Goal: Navigation & Orientation: Find specific page/section

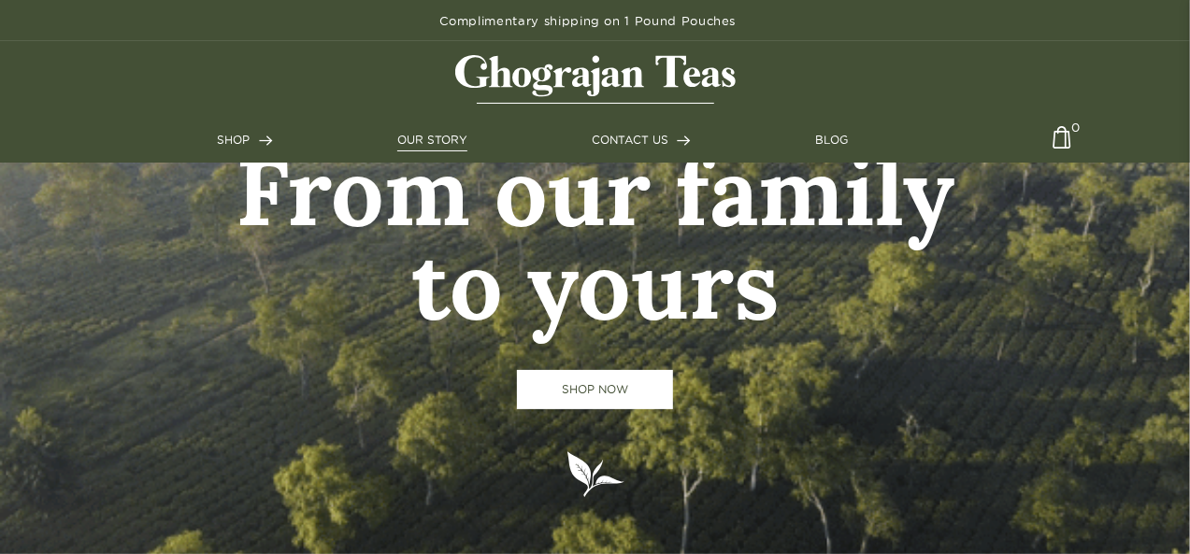
click at [426, 133] on link "OUR STORY" at bounding box center [432, 140] width 70 height 17
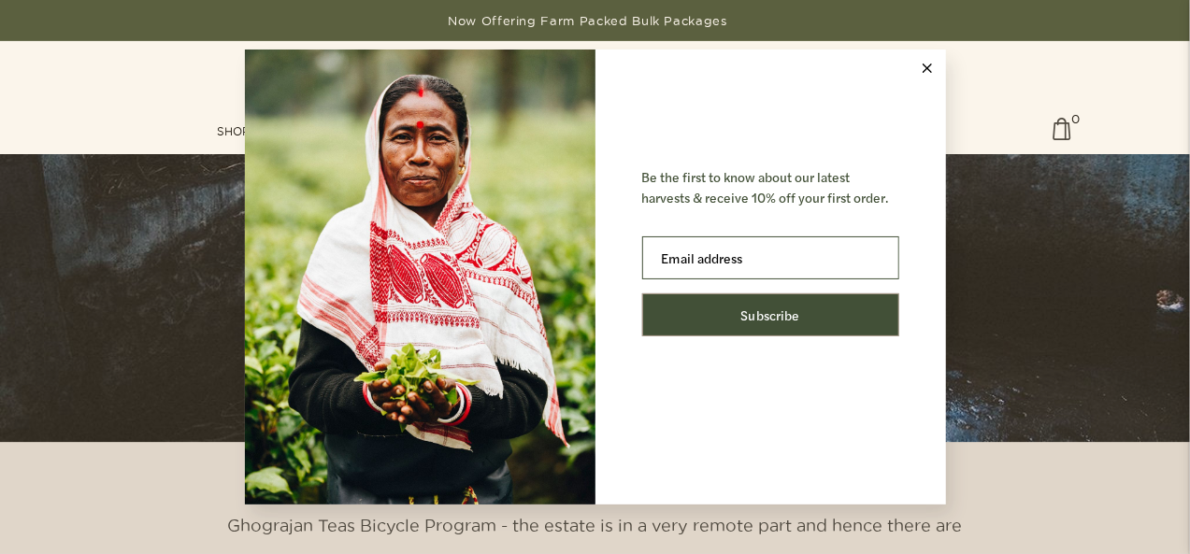
scroll to position [2897, 0]
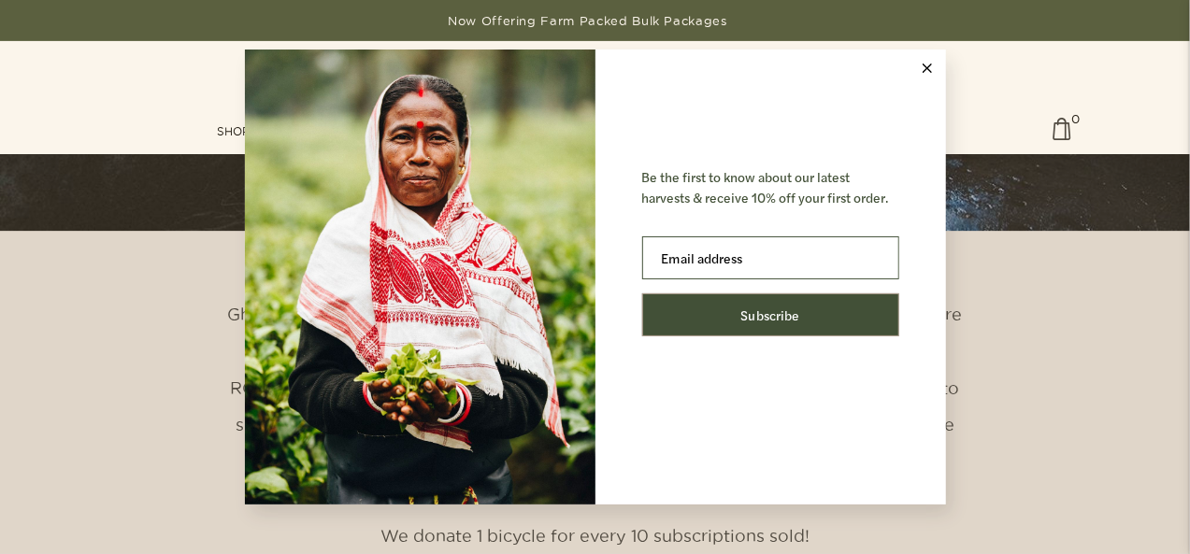
click at [921, 72] on button at bounding box center [926, 68] width 37 height 37
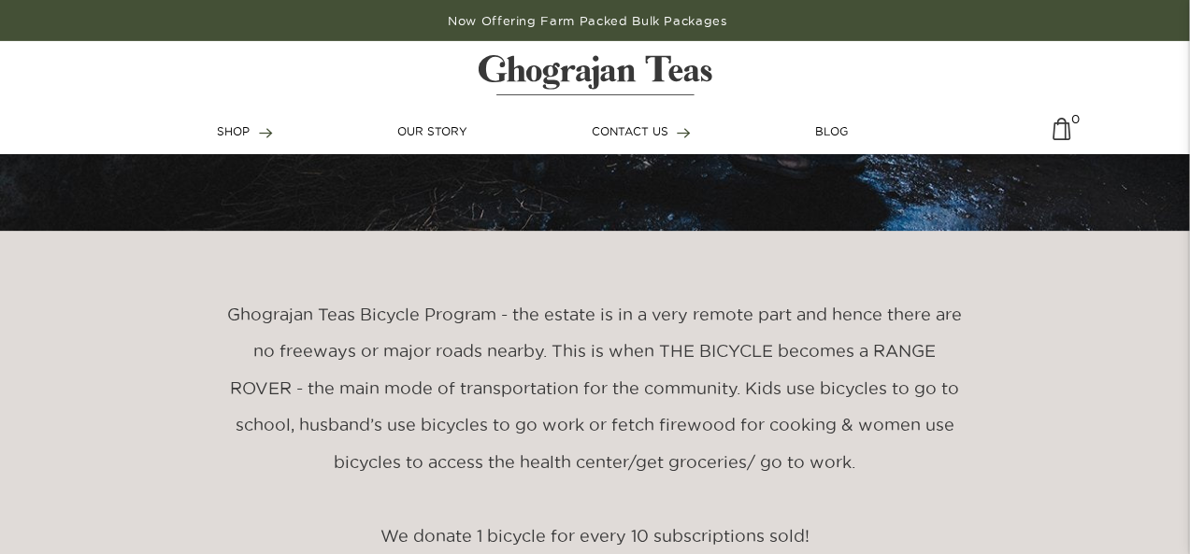
scroll to position [2523, 0]
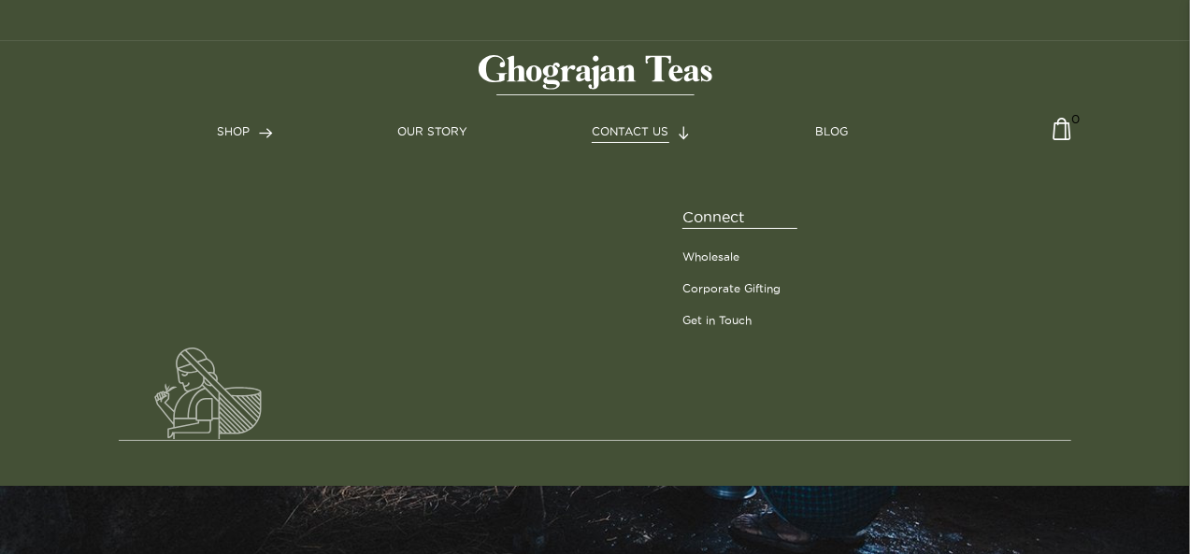
click at [637, 131] on span "CONTACT US" at bounding box center [630, 131] width 77 height 12
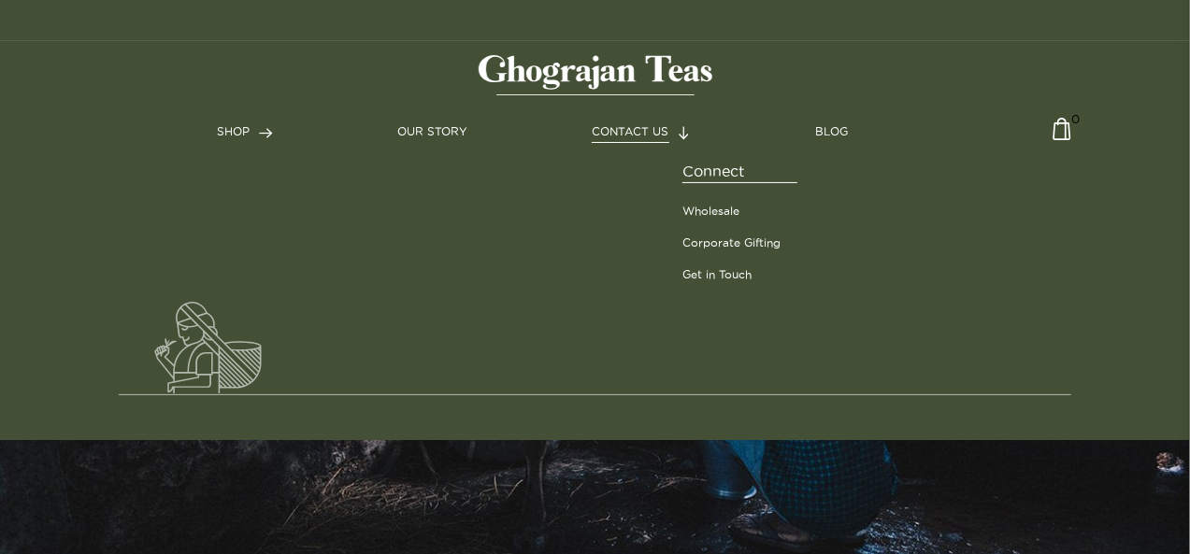
click at [637, 132] on span "CONTACT US" at bounding box center [630, 131] width 77 height 12
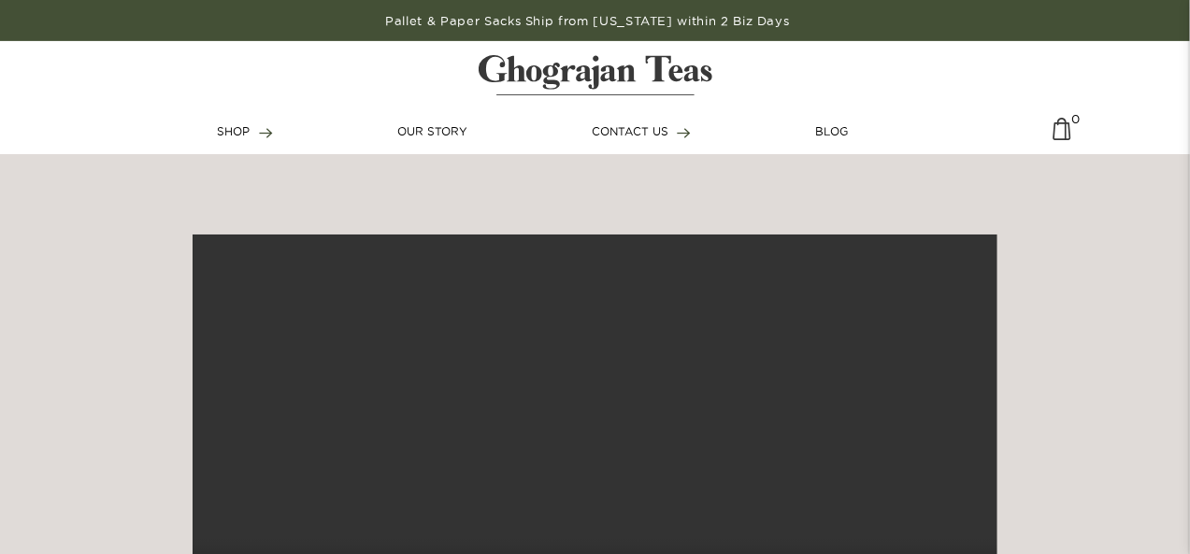
scroll to position [0, 0]
